Goal: Transaction & Acquisition: Download file/media

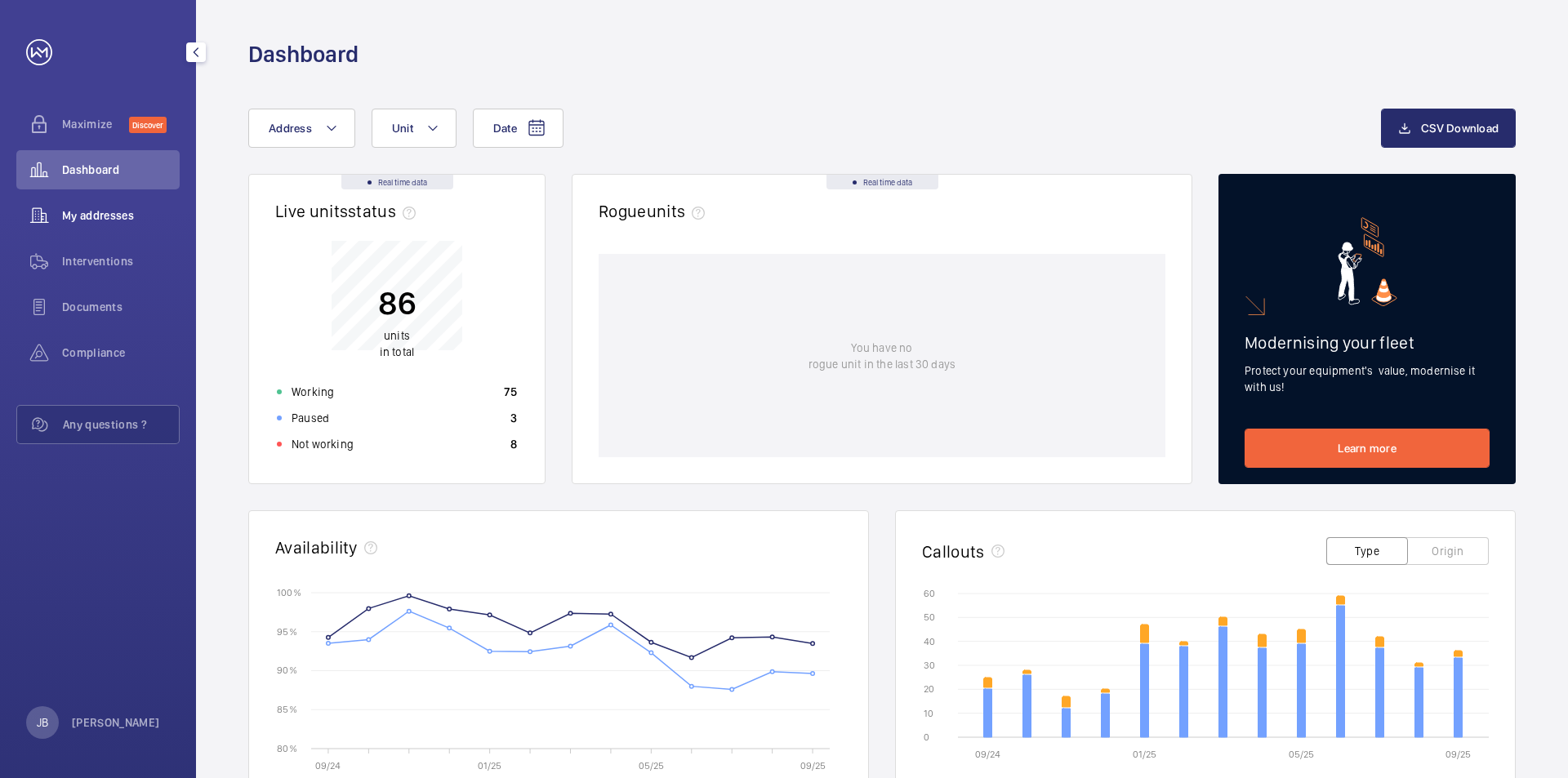
click at [128, 208] on span "My addresses" at bounding box center [120, 215] width 118 height 16
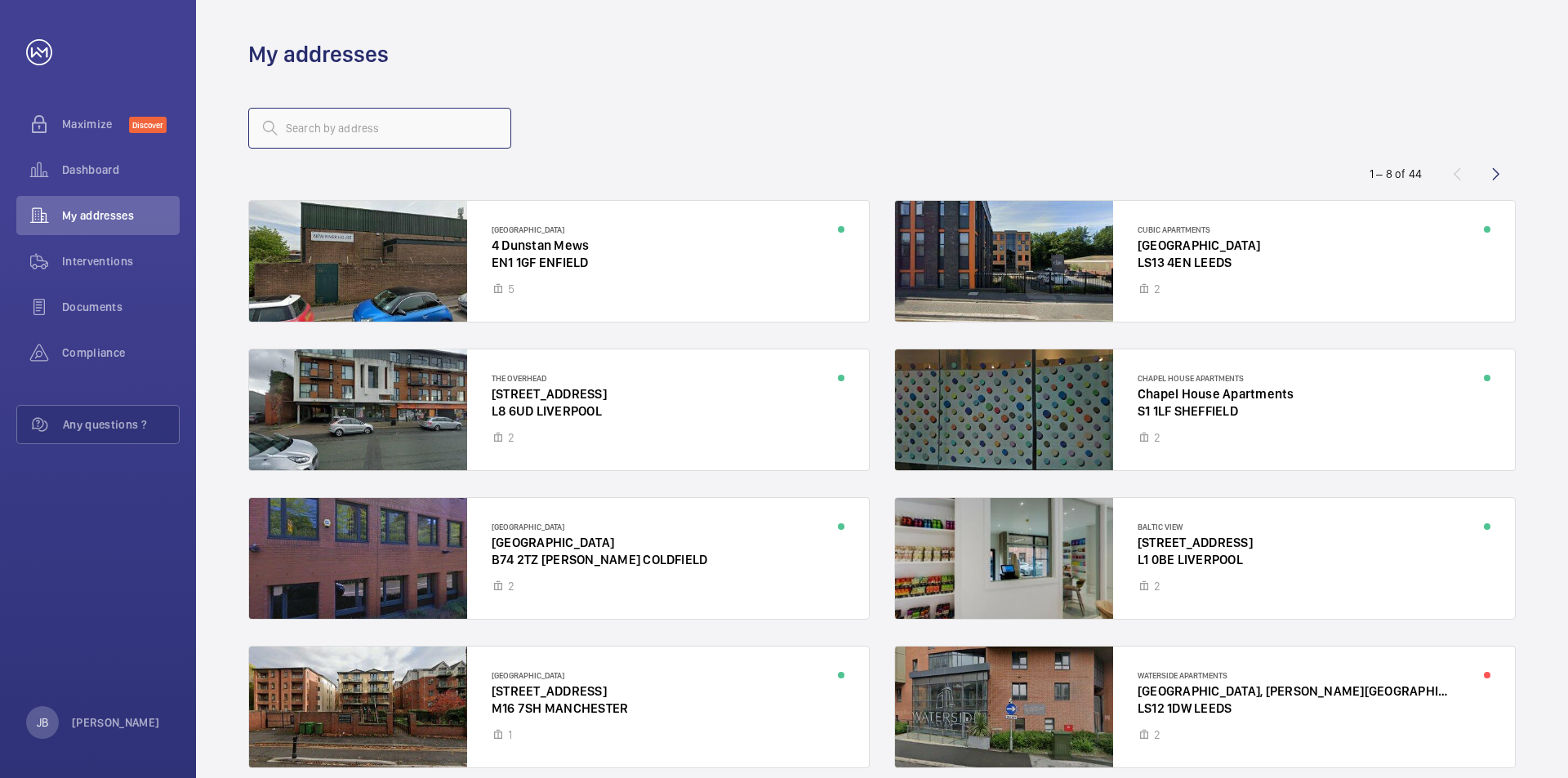
click at [342, 136] on input "text" at bounding box center [380, 127] width 263 height 40
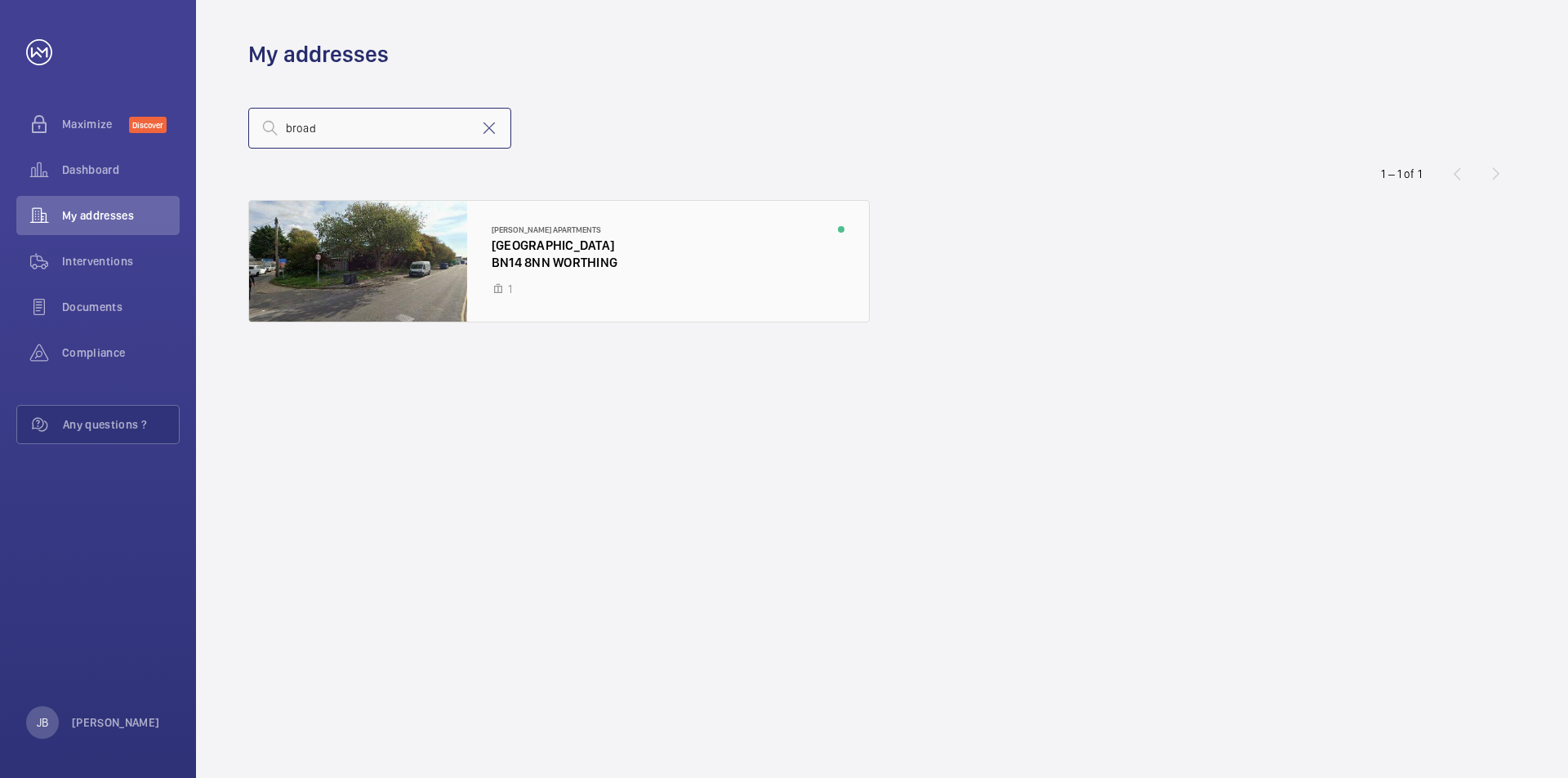
type input "broad"
click at [587, 246] on div at bounding box center [559, 261] width 620 height 121
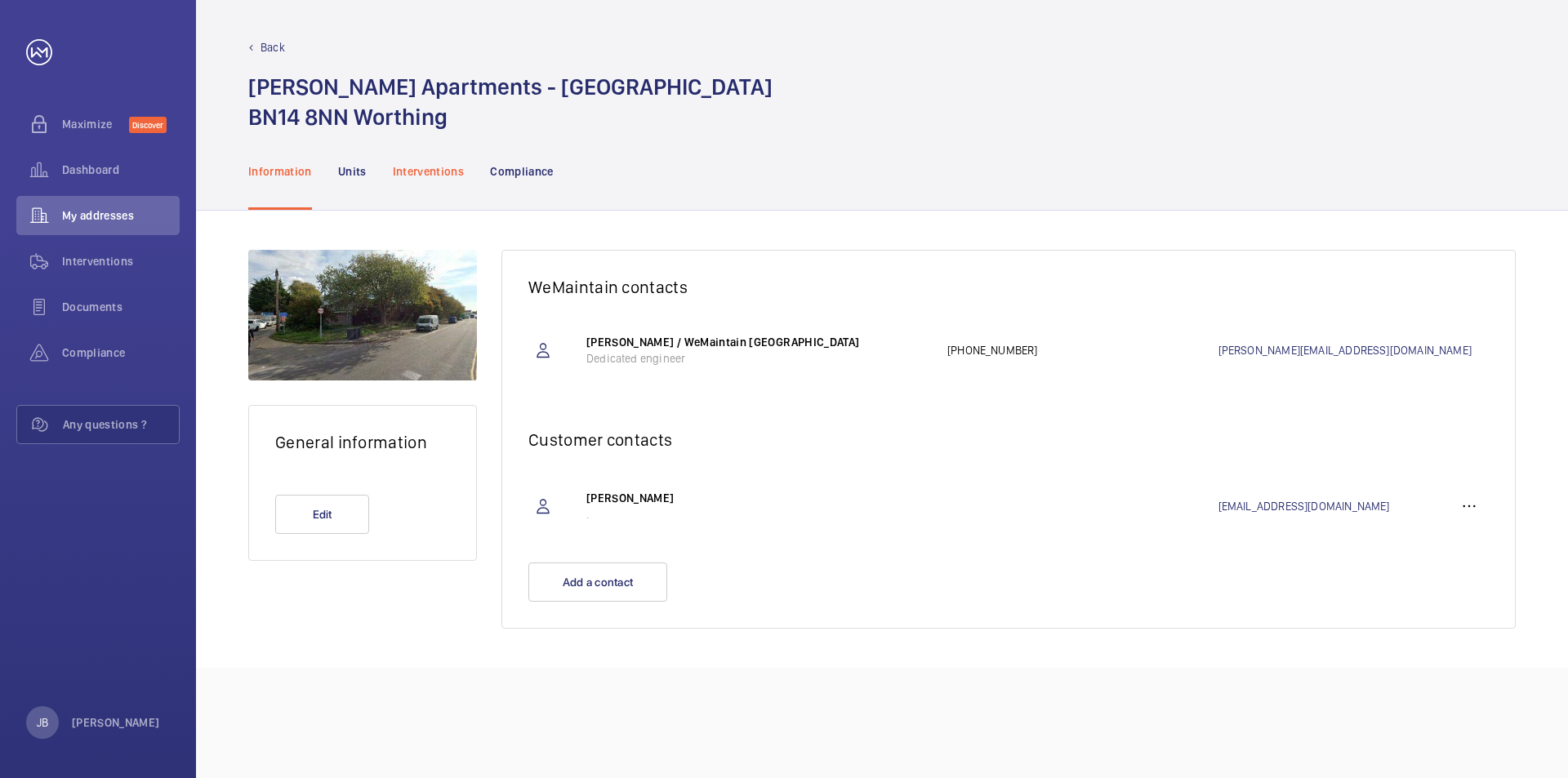
click at [426, 168] on p "Interventions" at bounding box center [429, 171] width 72 height 16
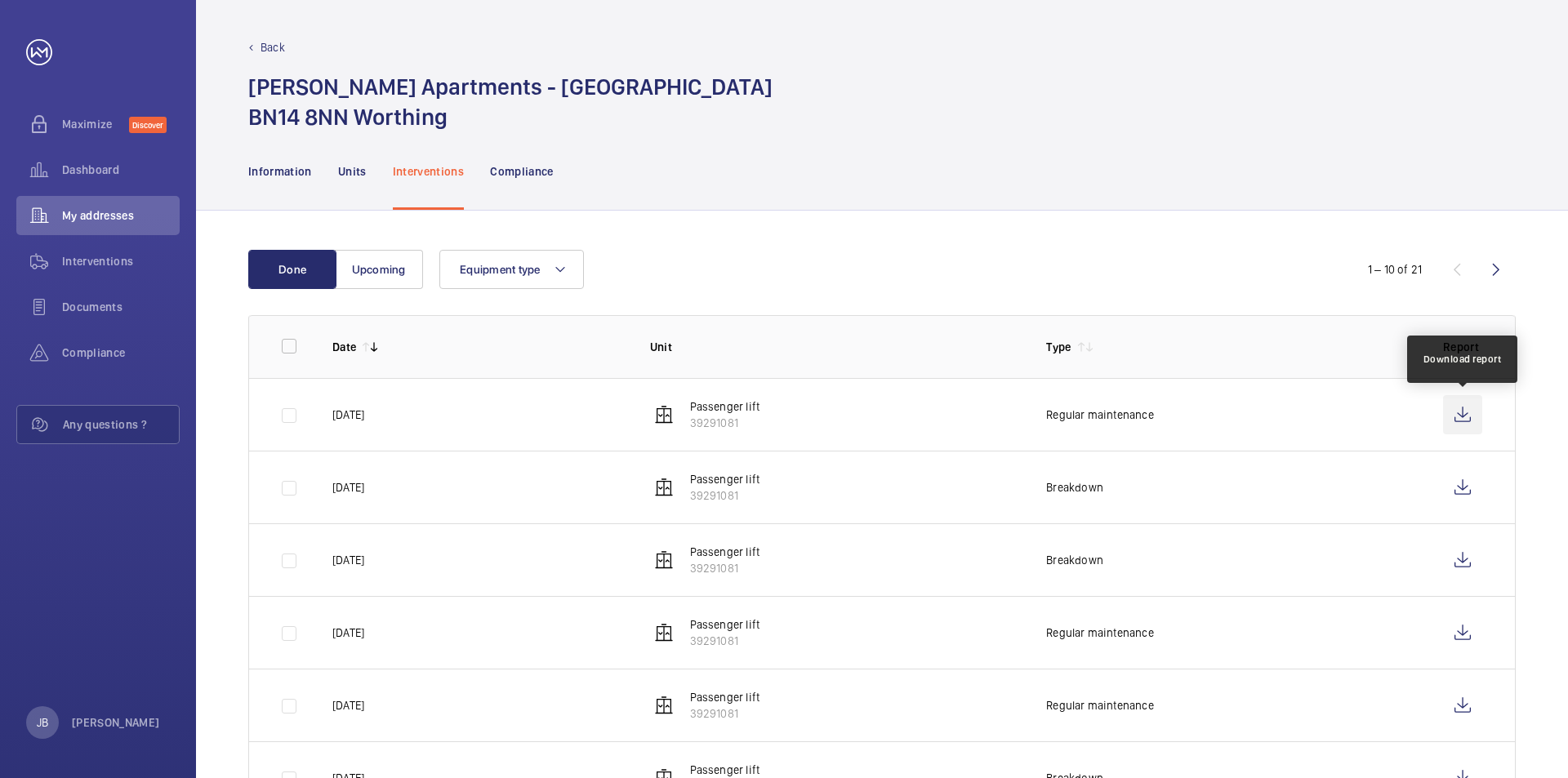
click at [1463, 413] on wm-front-icon-button at bounding box center [1463, 415] width 40 height 40
